Goal: Information Seeking & Learning: Learn about a topic

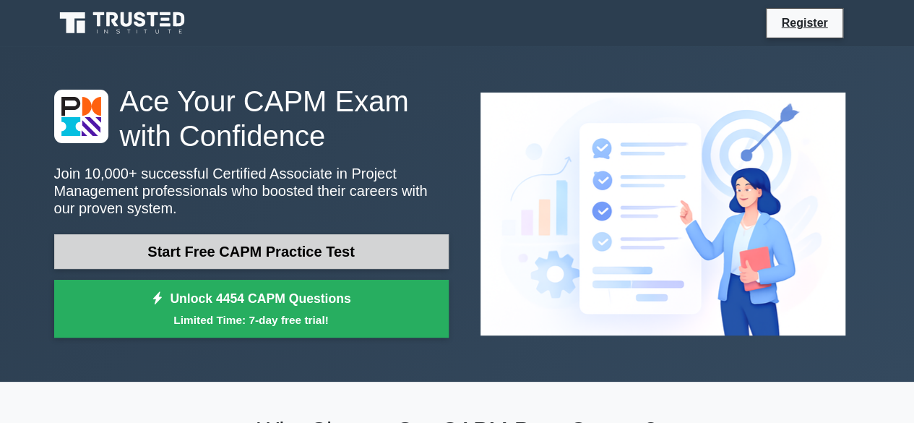
click at [241, 257] on link "Start Free CAPM Practice Test" at bounding box center [251, 251] width 395 height 35
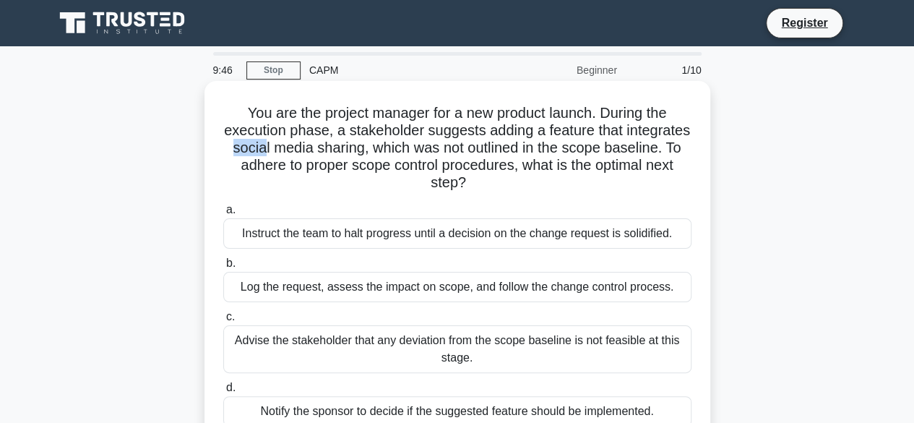
drag, startPoint x: 305, startPoint y: 149, endPoint x: 338, endPoint y: 151, distance: 32.6
click at [338, 151] on h5 "You are the project manager for a new product launch. During the execution phas…" at bounding box center [457, 148] width 471 height 88
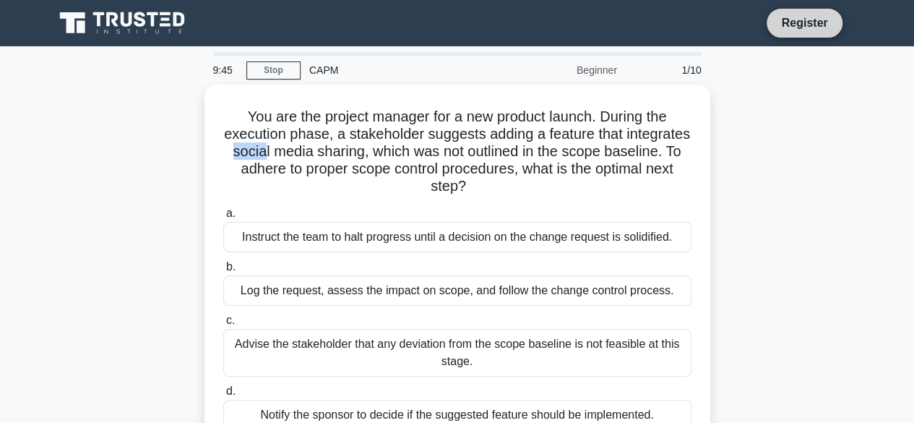
click at [783, 29] on link "Register" at bounding box center [805, 23] width 64 height 18
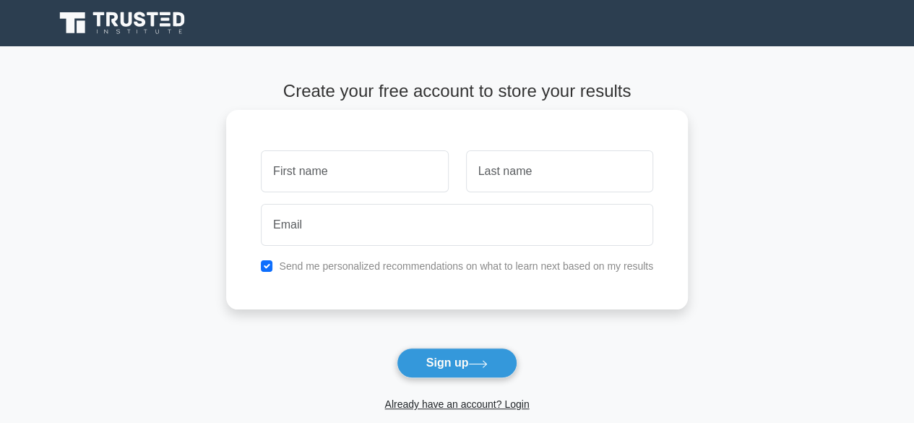
click at [407, 156] on input "text" at bounding box center [354, 171] width 187 height 42
type input "SATYAJEET"
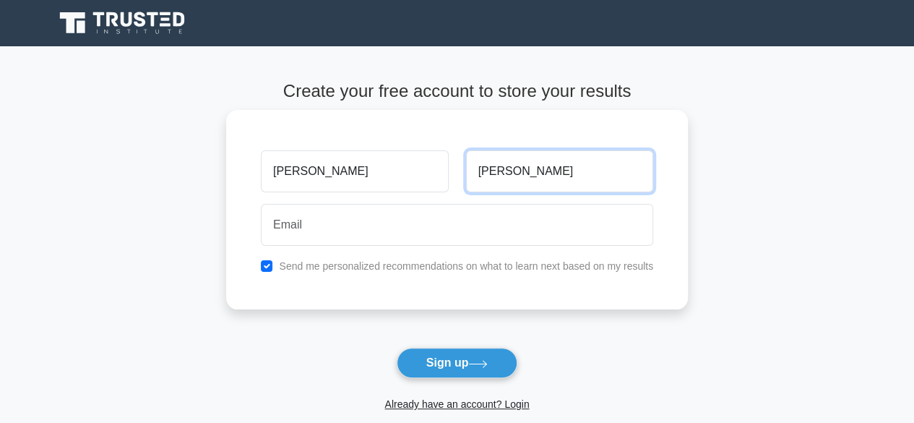
type input "SINGH"
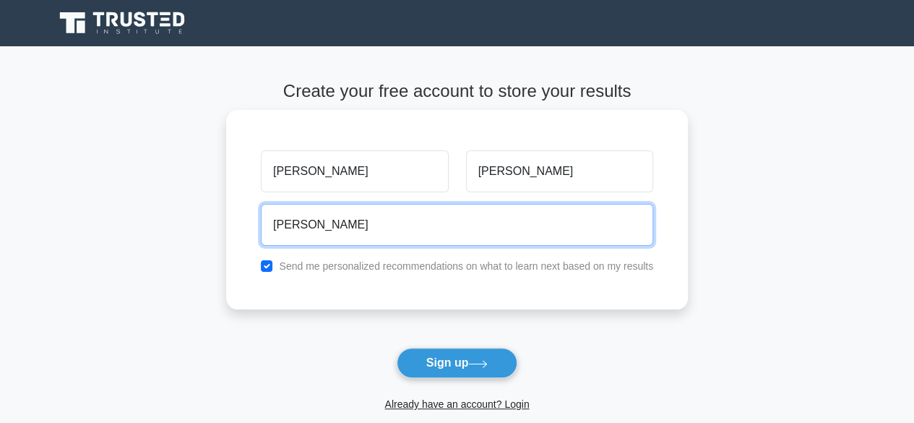
type input "SATYAJEETCIVIL7@GMAIL.COM"
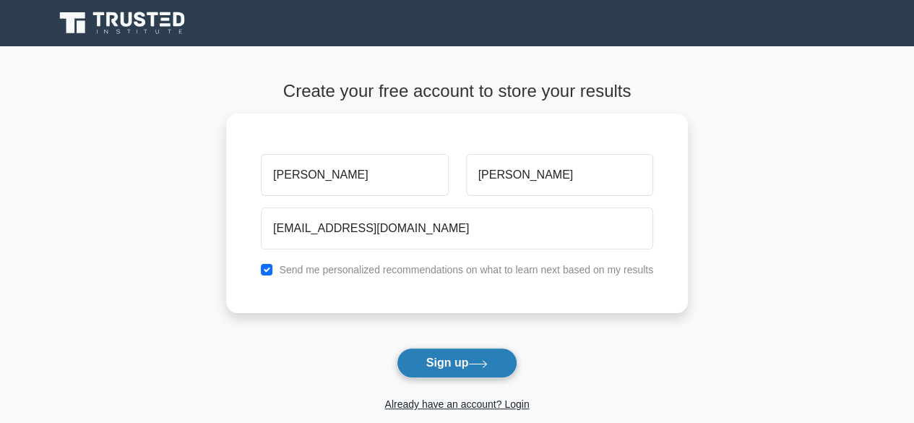
click at [429, 361] on button "Sign up" at bounding box center [457, 363] width 121 height 30
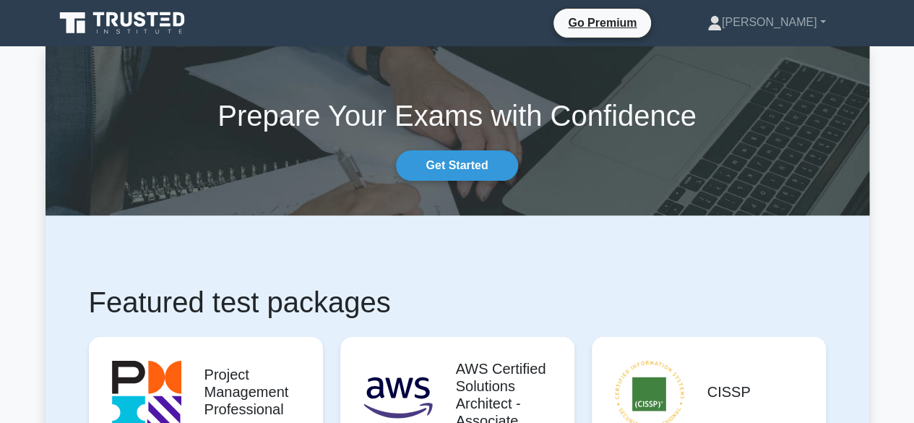
click at [435, 181] on section "Prepare Your Exams with Confidence Get Started" at bounding box center [458, 130] width 824 height 169
click at [454, 158] on link "Get Started" at bounding box center [456, 165] width 121 height 30
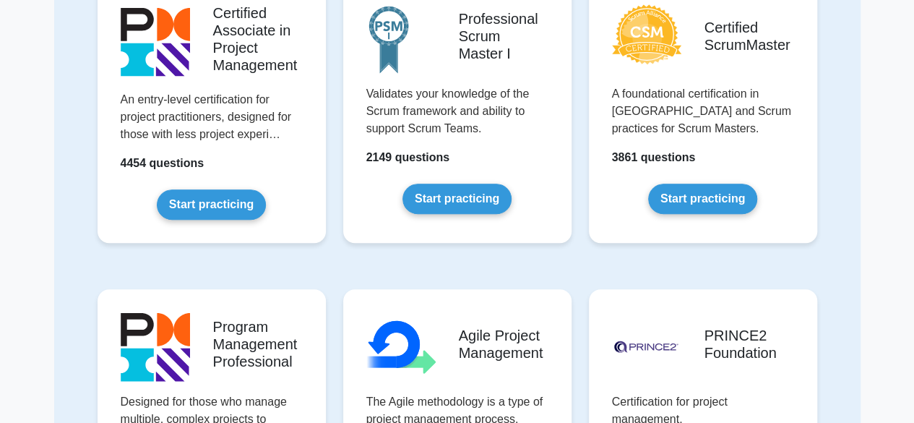
scroll to position [530, 0]
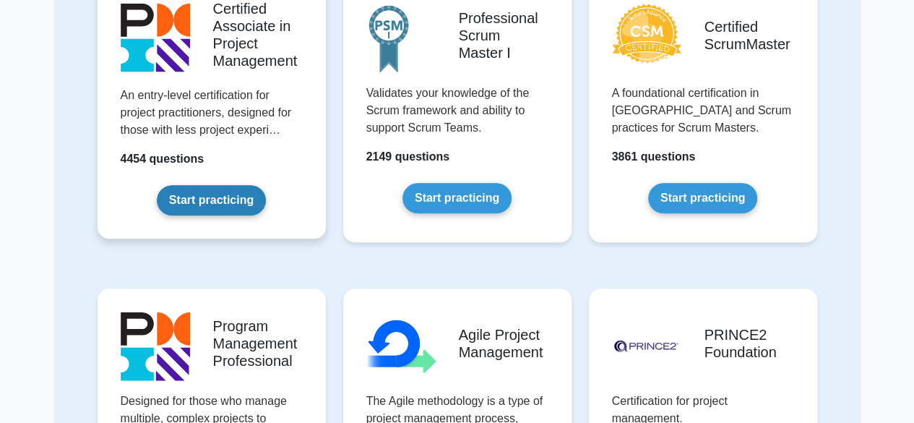
click at [228, 203] on link "Start practicing" at bounding box center [211, 200] width 109 height 30
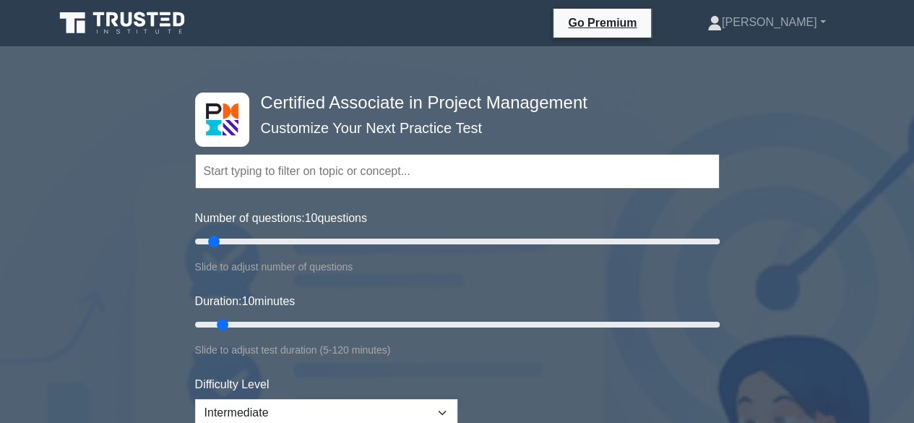
click at [289, 173] on input "text" at bounding box center [457, 171] width 525 height 35
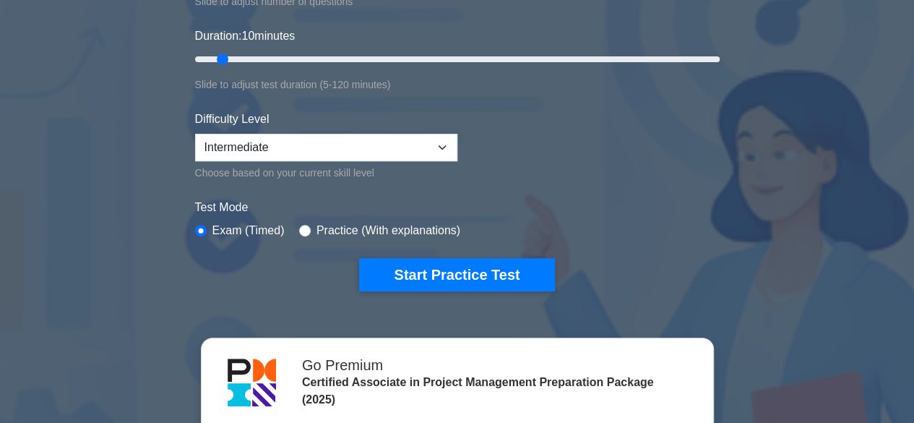
scroll to position [271, 0]
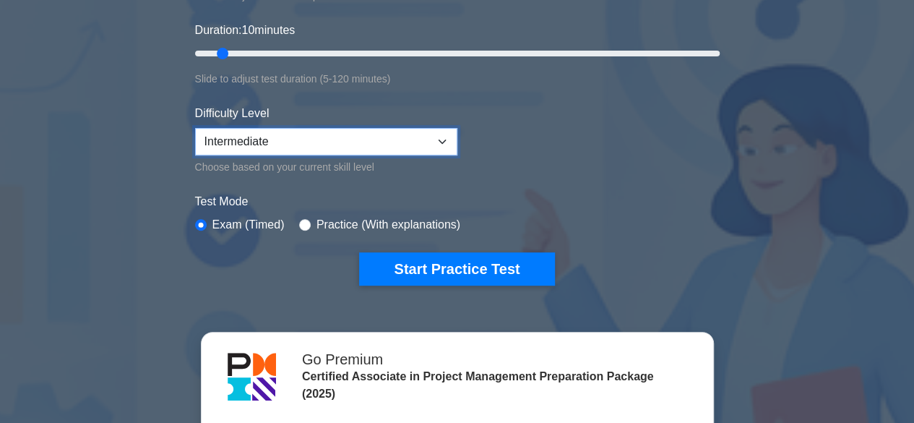
click at [304, 148] on select "Beginner Intermediate Expert" at bounding box center [326, 141] width 262 height 27
select select "expert"
click at [195, 128] on select "Beginner Intermediate Expert" at bounding box center [326, 141] width 262 height 27
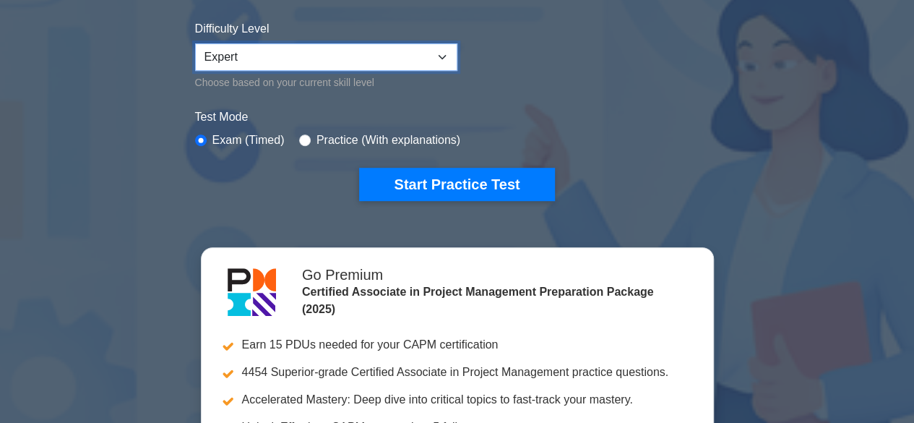
scroll to position [356, 0]
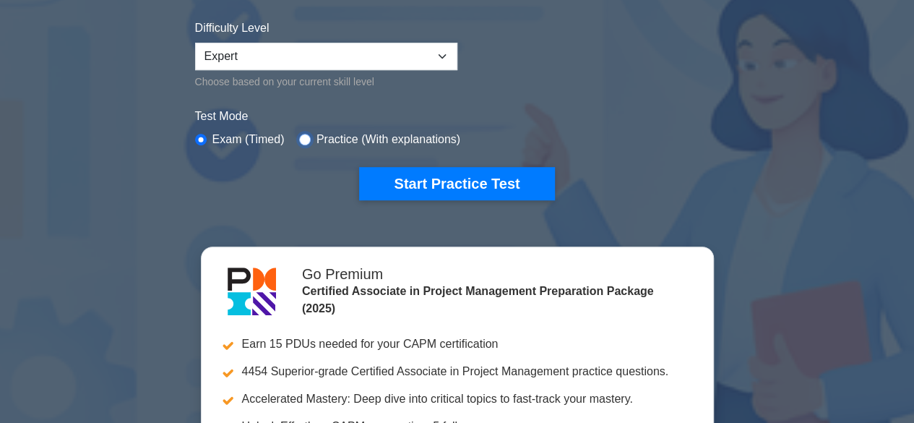
click at [301, 134] on input "radio" at bounding box center [305, 140] width 12 height 12
radio input "true"
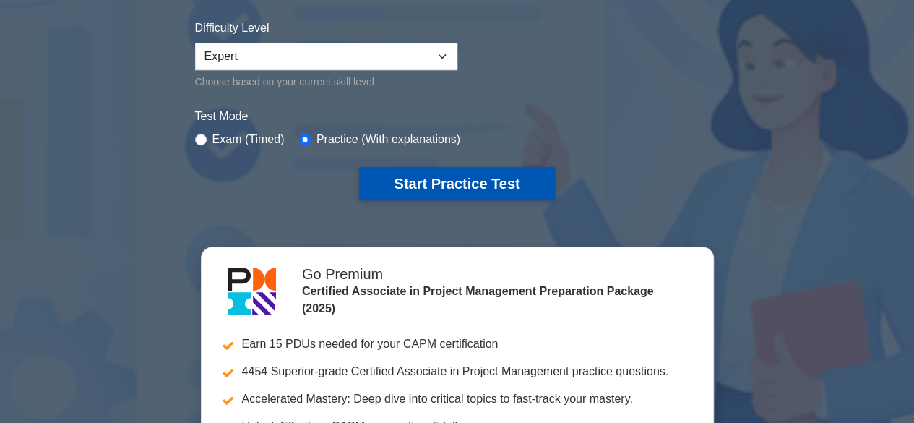
click at [431, 181] on button "Start Practice Test" at bounding box center [456, 183] width 195 height 33
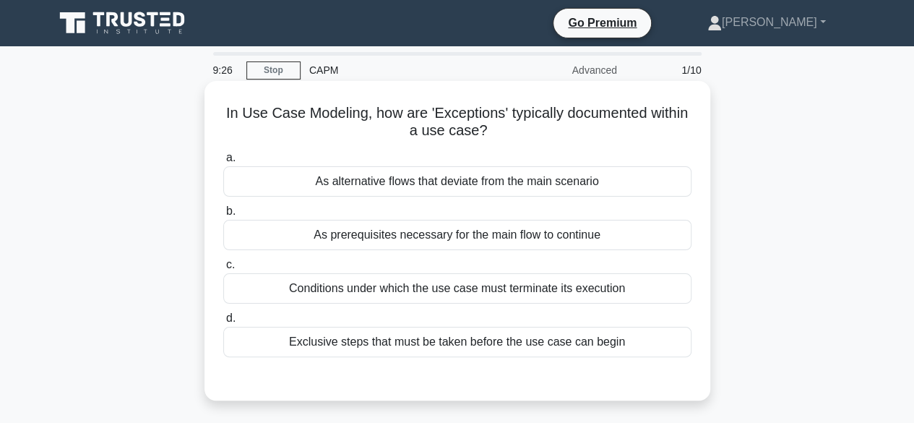
click at [492, 286] on div "Conditions under which the use case must terminate its execution" at bounding box center [457, 288] width 468 height 30
click at [223, 270] on input "c. Conditions under which the use case must terminate its execution" at bounding box center [223, 264] width 0 height 9
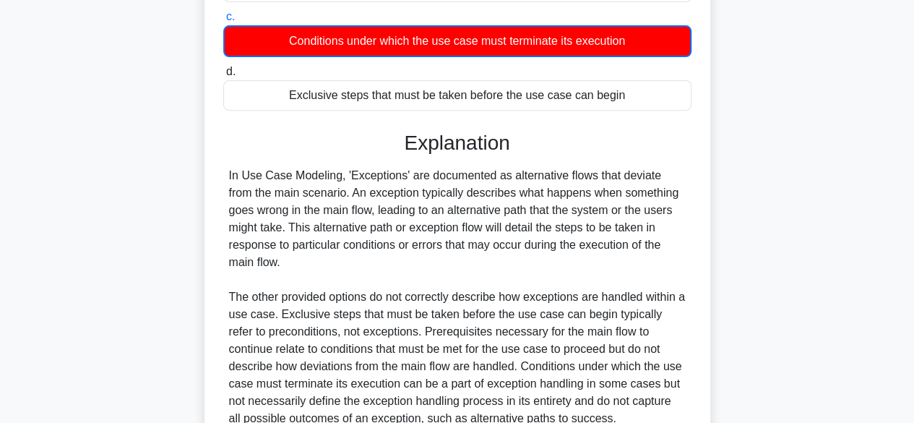
scroll to position [249, 0]
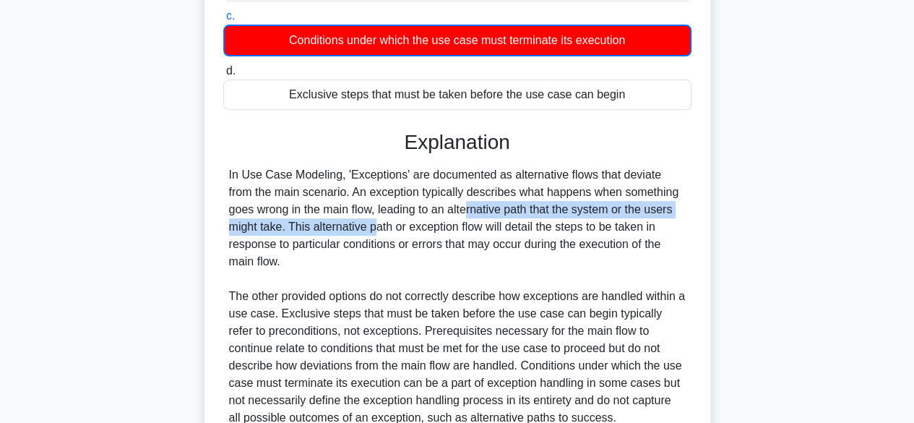
drag, startPoint x: 354, startPoint y: 209, endPoint x: 262, endPoint y: 230, distance: 94.8
click at [262, 230] on div "In Use Case Modeling, 'Exceptions' are documented as alternative flows that dev…" at bounding box center [457, 296] width 457 height 260
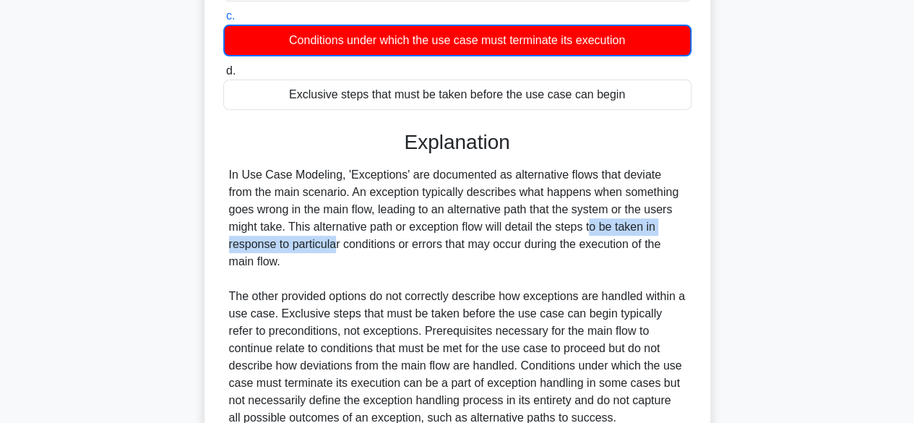
drag, startPoint x: 478, startPoint y: 223, endPoint x: 652, endPoint y: 222, distance: 173.4
click at [652, 222] on div "In Use Case Modeling, 'Exceptions' are documented as alternative flows that dev…" at bounding box center [457, 296] width 457 height 260
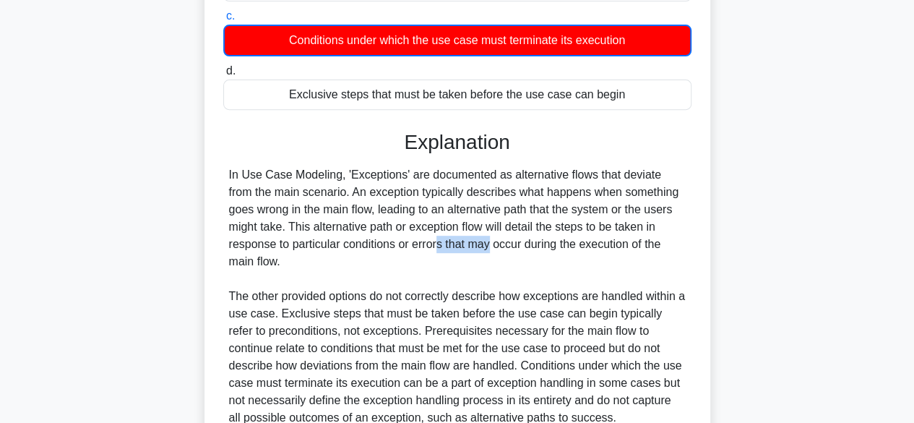
drag, startPoint x: 306, startPoint y: 246, endPoint x: 357, endPoint y: 249, distance: 51.4
click at [357, 249] on div "In Use Case Modeling, 'Exceptions' are documented as alternative flows that dev…" at bounding box center [457, 296] width 457 height 260
drag, startPoint x: 430, startPoint y: 249, endPoint x: 645, endPoint y: 251, distance: 215.4
click at [645, 251] on div "In Use Case Modeling, 'Exceptions' are documented as alternative flows that dev…" at bounding box center [457, 296] width 457 height 260
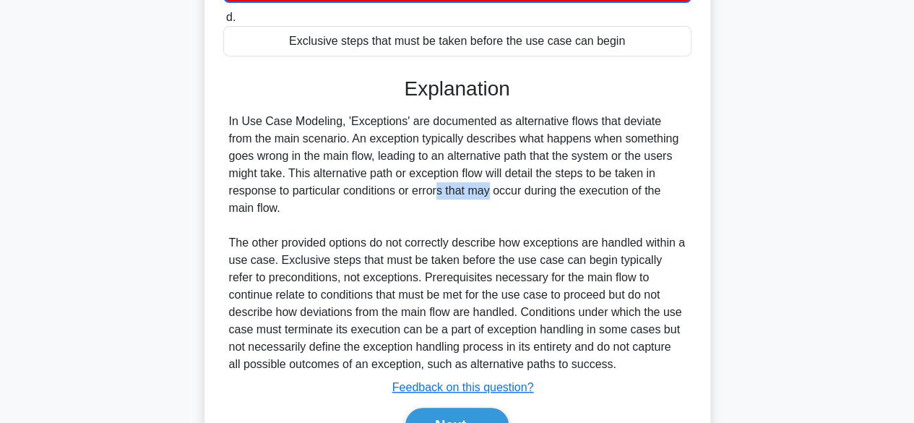
scroll to position [305, 0]
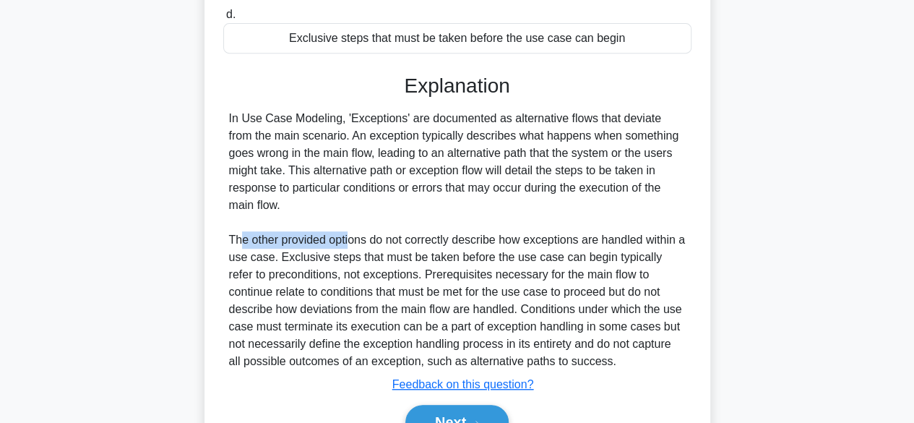
drag, startPoint x: 242, startPoint y: 223, endPoint x: 353, endPoint y: 225, distance: 110.6
click at [353, 225] on div "In Use Case Modeling, 'Exceptions' are documented as alternative flows that dev…" at bounding box center [457, 240] width 457 height 260
drag, startPoint x: 249, startPoint y: 239, endPoint x: 266, endPoint y: 240, distance: 17.4
click at [266, 240] on div "In Use Case Modeling, 'Exceptions' are documented as alternative flows that dev…" at bounding box center [457, 240] width 457 height 260
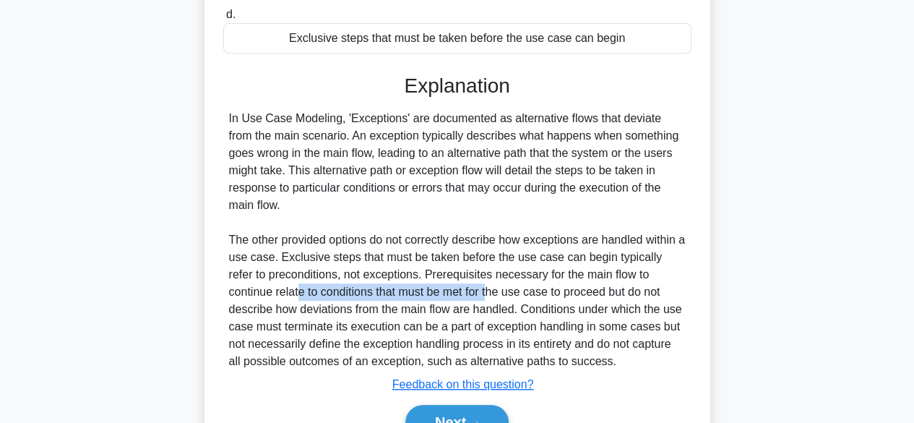
drag, startPoint x: 301, startPoint y: 274, endPoint x: 491, endPoint y: 278, distance: 190.1
click at [491, 278] on div "In Use Case Modeling, 'Exceptions' are documented as alternative flows that dev…" at bounding box center [457, 240] width 457 height 260
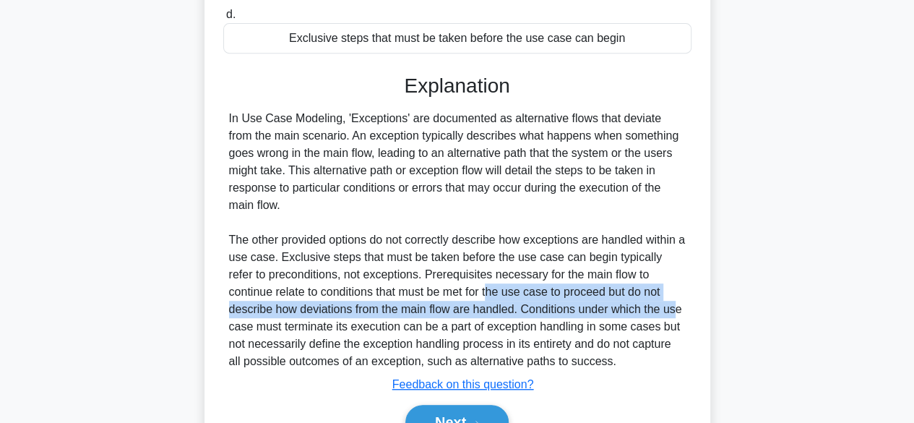
drag, startPoint x: 491, startPoint y: 278, endPoint x: 677, endPoint y: 287, distance: 186.7
click at [677, 287] on div "In Use Case Modeling, 'Exceptions' are documented as alternative flows that dev…" at bounding box center [457, 240] width 457 height 260
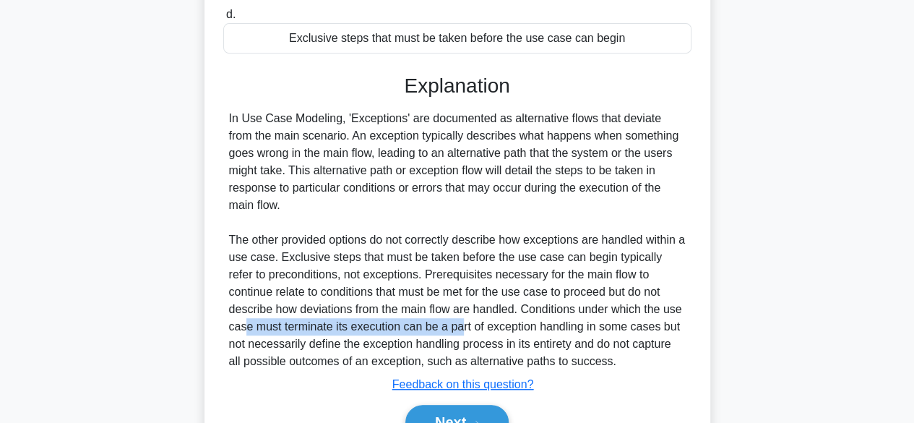
drag, startPoint x: 246, startPoint y: 313, endPoint x: 460, endPoint y: 314, distance: 213.9
click at [460, 314] on div "In Use Case Modeling, 'Exceptions' are documented as alternative flows that dev…" at bounding box center [457, 240] width 457 height 260
drag, startPoint x: 553, startPoint y: 316, endPoint x: 580, endPoint y: 312, distance: 27.0
click at [580, 312] on div "In Use Case Modeling, 'Exceptions' are documented as alternative flows that dev…" at bounding box center [457, 240] width 457 height 260
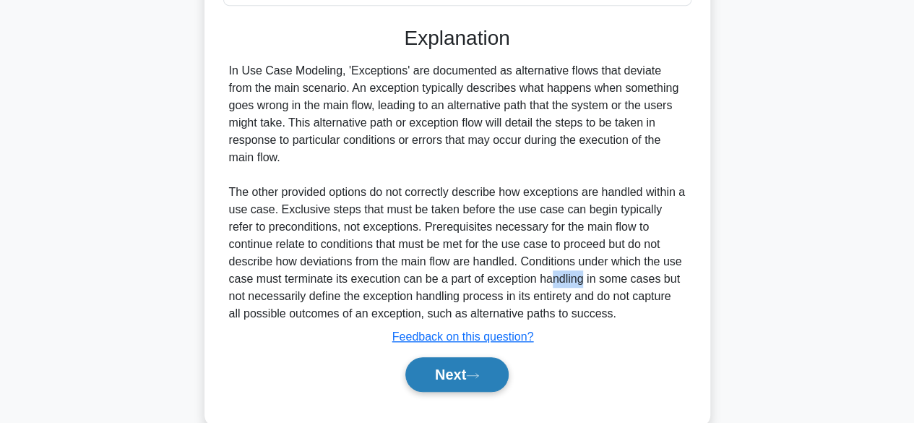
scroll to position [355, 0]
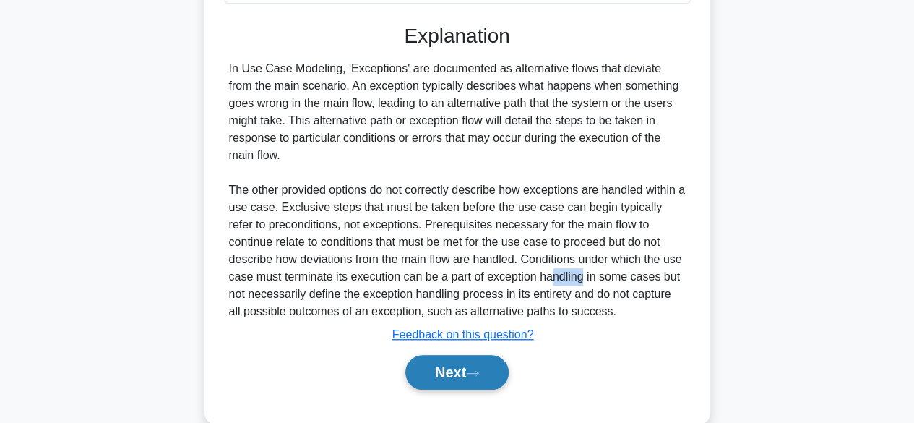
click at [421, 355] on button "Next" at bounding box center [456, 372] width 103 height 35
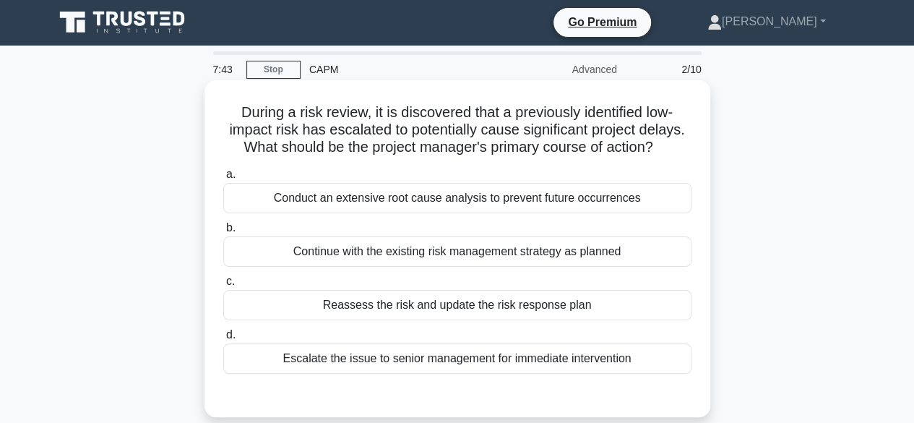
scroll to position [0, 0]
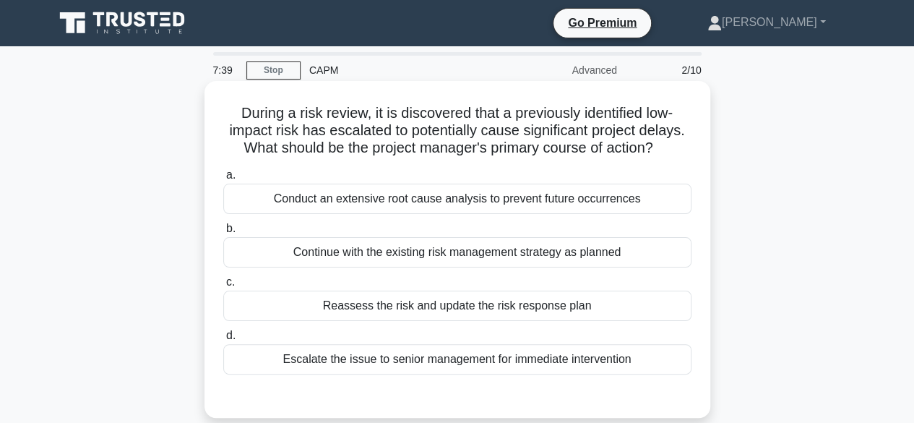
click at [411, 205] on div "Conduct an extensive root cause analysis to prevent future occurrences" at bounding box center [457, 199] width 468 height 30
click at [223, 180] on input "a. Conduct an extensive root cause analysis to prevent future occurrences" at bounding box center [223, 175] width 0 height 9
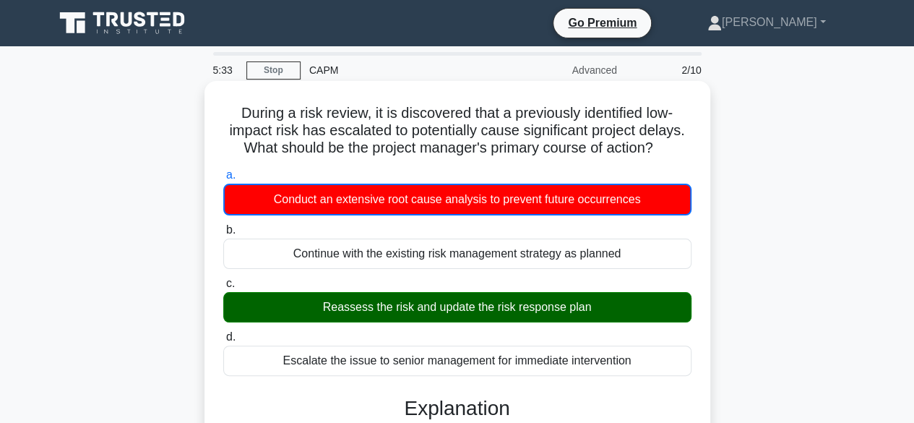
drag, startPoint x: 588, startPoint y: 203, endPoint x: 597, endPoint y: 205, distance: 9.6
click at [597, 205] on div "Conduct an extensive root cause analysis to prevent future occurrences" at bounding box center [457, 200] width 468 height 32
click at [223, 180] on input "a. Conduct an extensive root cause analysis to prevent future occurrences" at bounding box center [223, 175] width 0 height 9
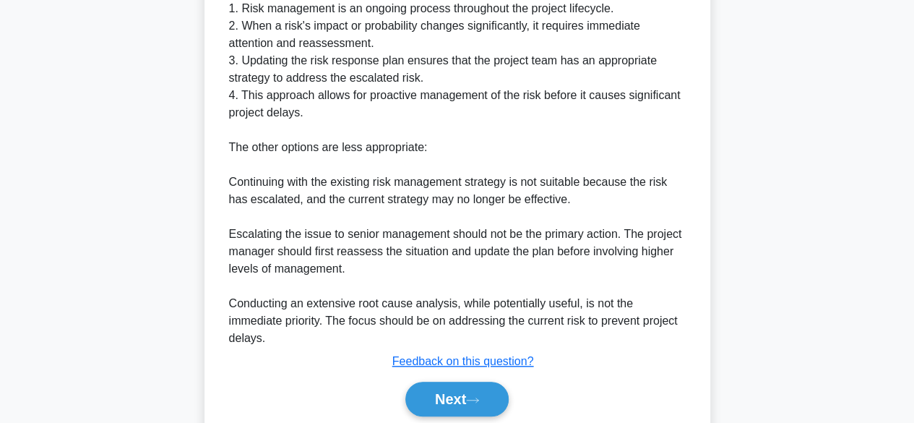
scroll to position [499, 0]
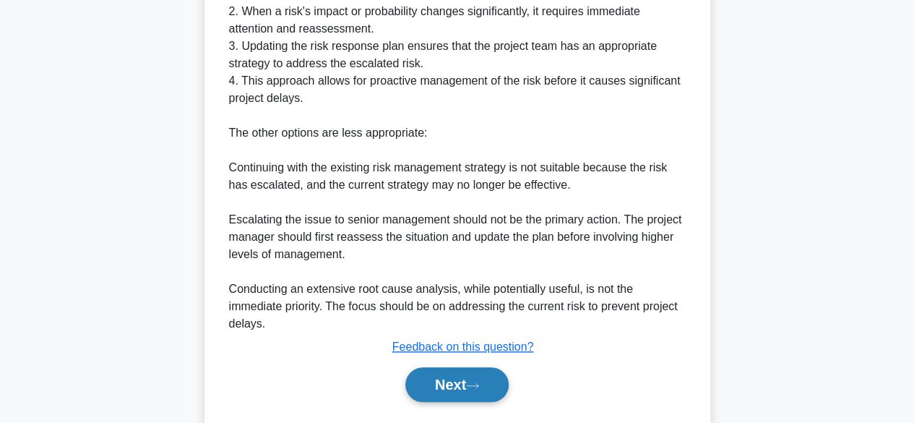
click at [451, 387] on button "Next" at bounding box center [456, 384] width 103 height 35
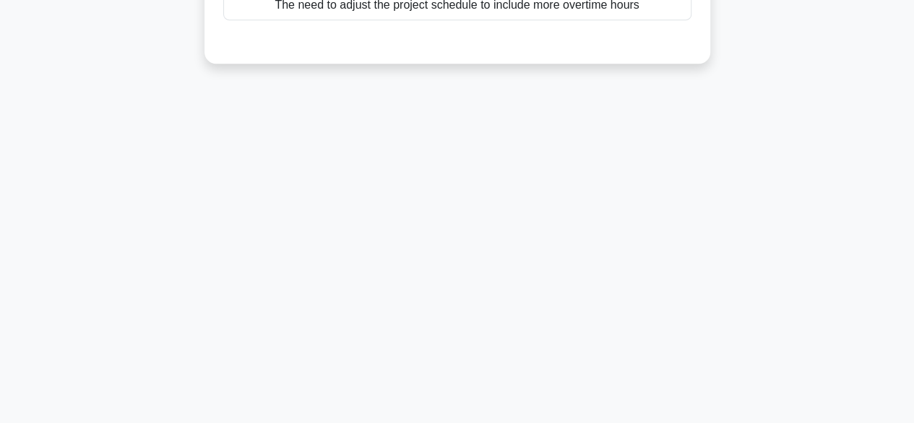
scroll to position [0, 0]
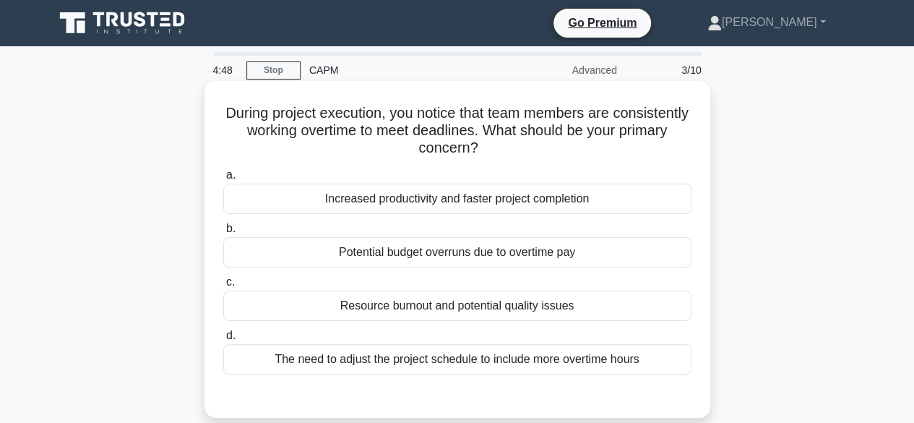
click at [384, 358] on div "The need to adjust the project schedule to include more overtime hours" at bounding box center [457, 359] width 468 height 30
click at [223, 340] on input "d. The need to adjust the project schedule to include more overtime hours" at bounding box center [223, 335] width 0 height 9
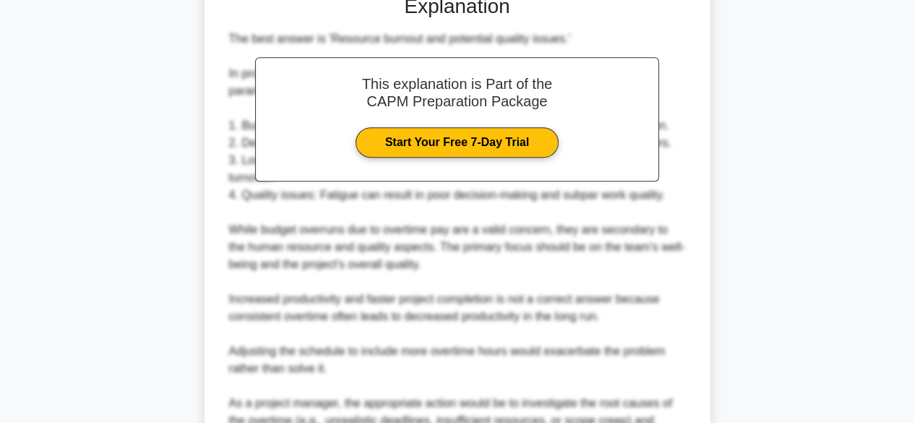
click at [389, 324] on div "The best answer is 'Resource burnout and potential quality issues.' In project …" at bounding box center [457, 247] width 457 height 434
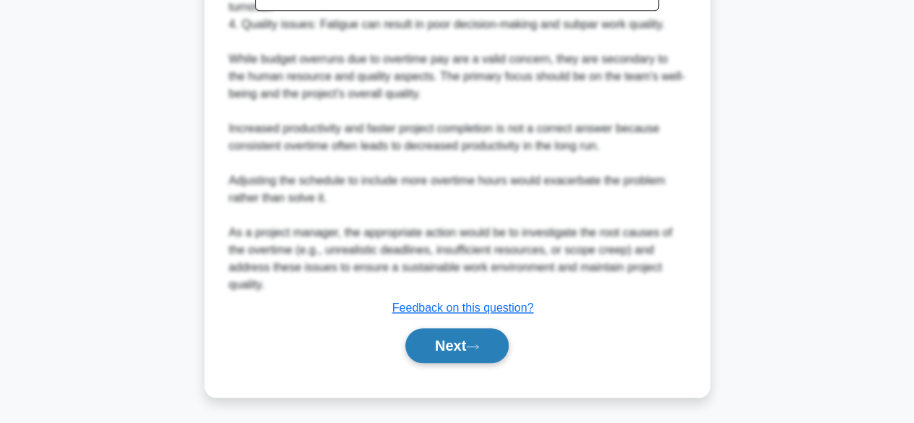
click at [439, 345] on button "Next" at bounding box center [456, 345] width 103 height 35
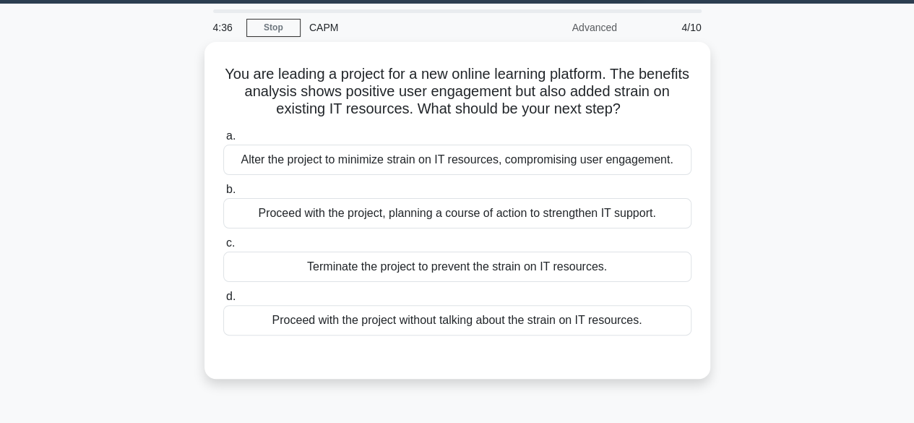
scroll to position [46, 0]
